Goal: Information Seeking & Learning: Compare options

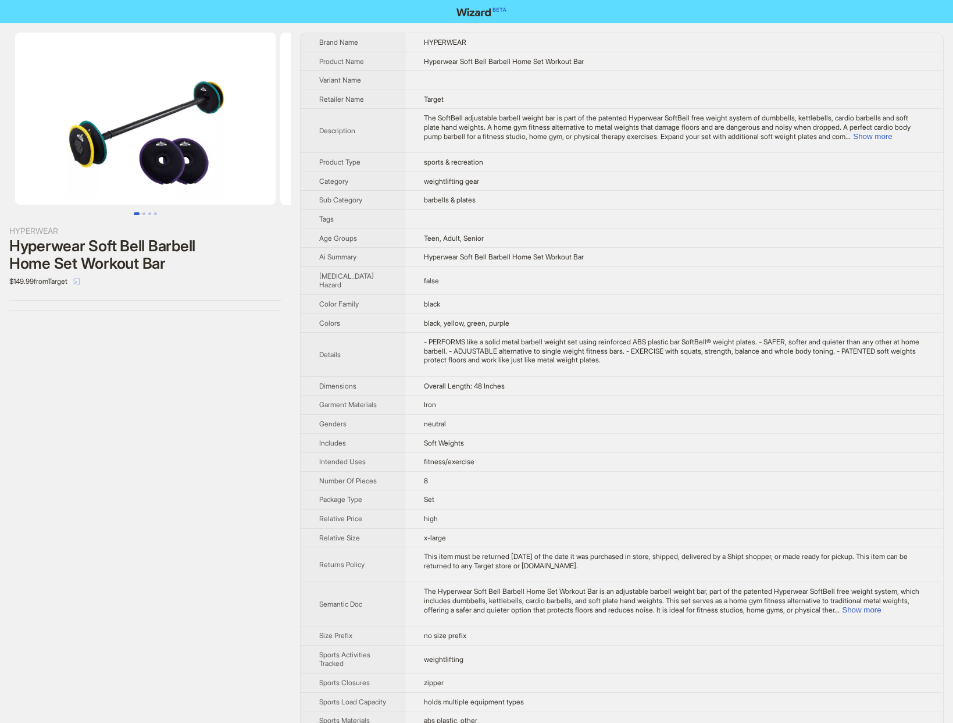
click at [80, 282] on icon "select" at bounding box center [77, 281] width 6 height 6
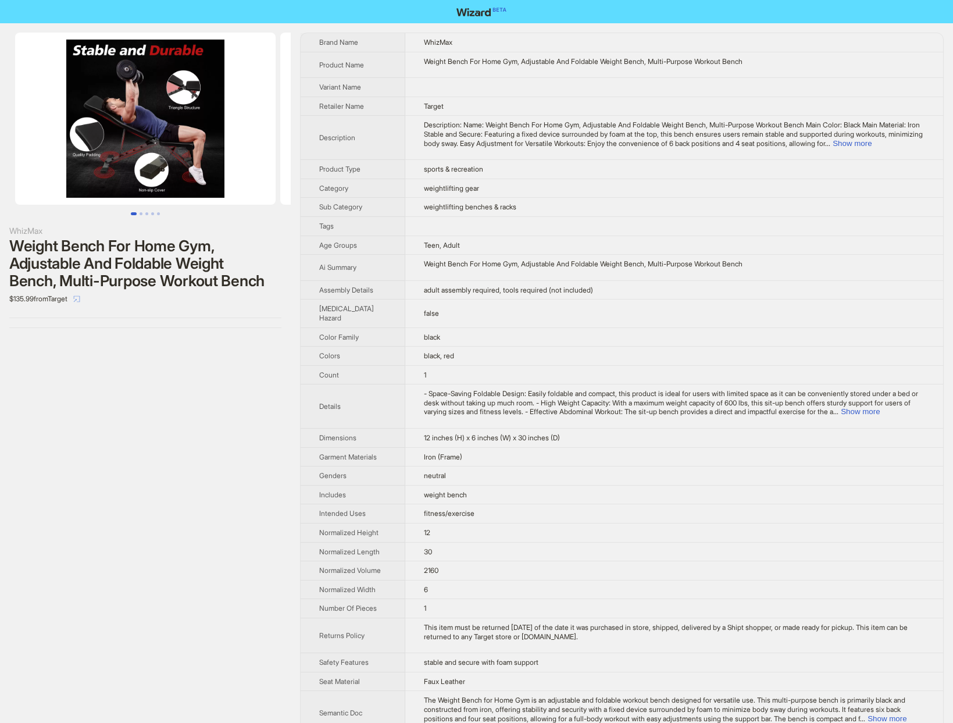
click at [80, 301] on icon "select" at bounding box center [77, 298] width 6 height 6
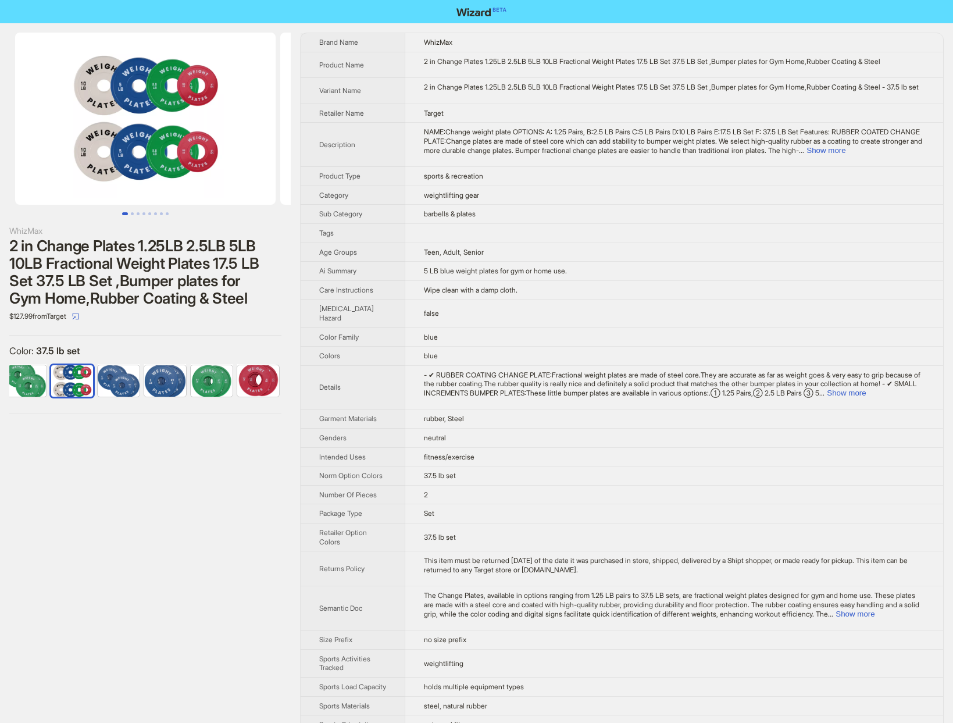
scroll to position [0, 100]
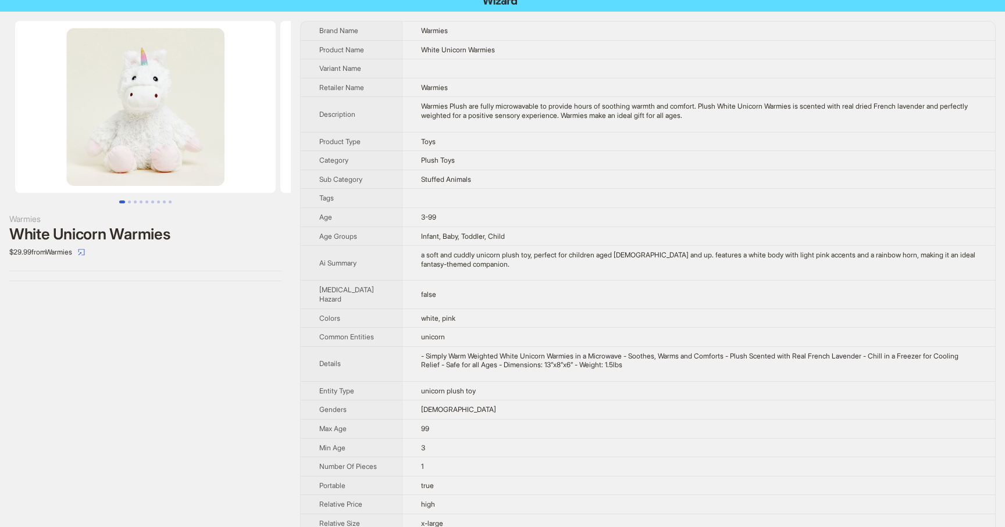
scroll to position [11, 0]
